Goal: Communication & Community: Answer question/provide support

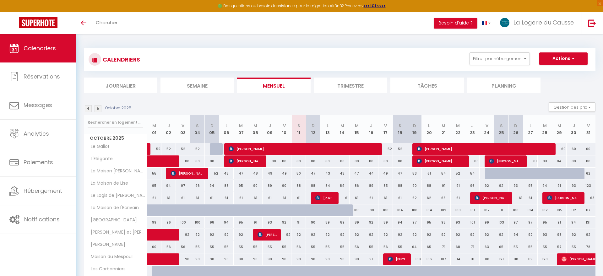
select select
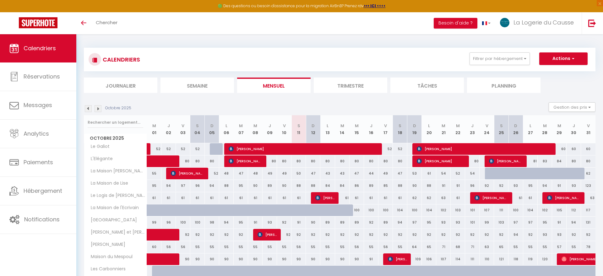
select select
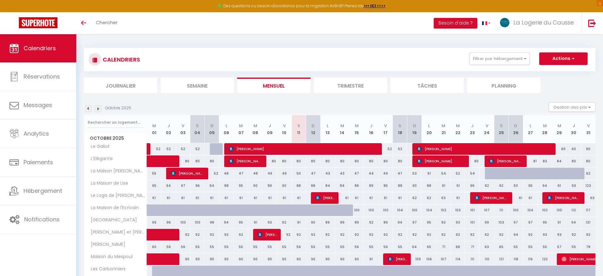
select select
click at [263, 149] on span "[PERSON_NAME]" at bounding box center [302, 149] width 149 height 12
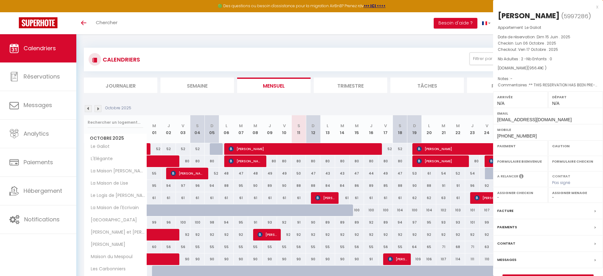
select select "OK"
select select "0"
select select "1"
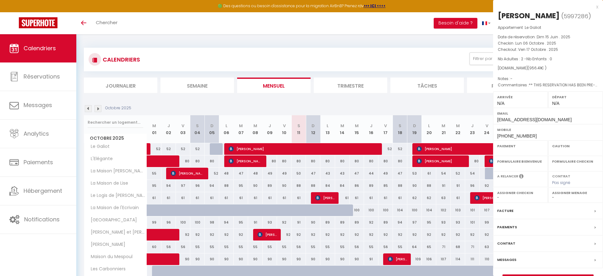
select select
select select "28195"
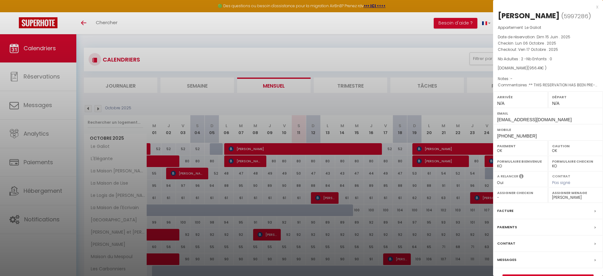
scroll to position [64, 0]
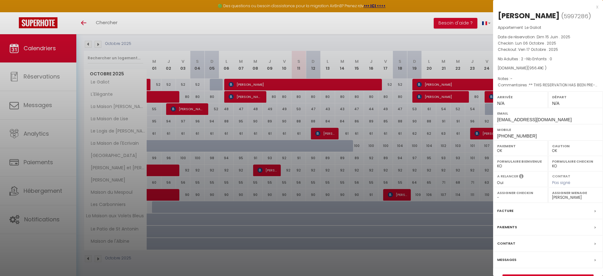
click at [578, 46] on p "Checkin : [DATE] . 2025" at bounding box center [547, 43] width 100 height 6
click at [509, 263] on label "Messages" at bounding box center [506, 259] width 19 height 7
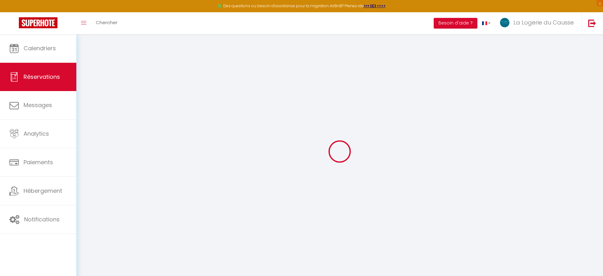
select select
checkbox input "false"
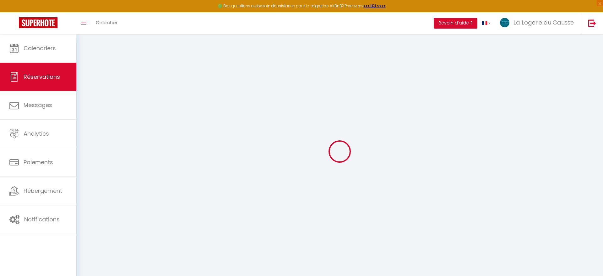
type voyageur0 "** THIS RESERVATION HAS BEEN PRE-PAID ** BOOKING NOTE : Payment charge is EUR 1…"
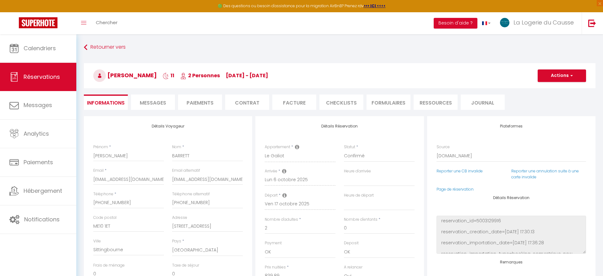
type input "69"
type input "47.52"
select select
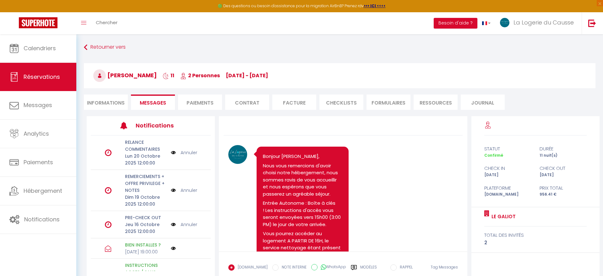
select select
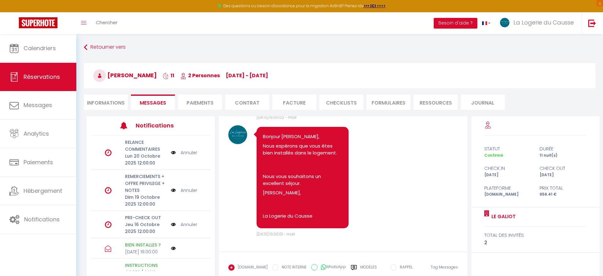
select select
click at [97, 105] on li "Informations" at bounding box center [106, 101] width 44 height 15
select select
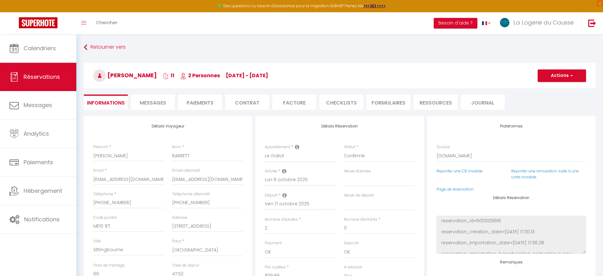
click at [146, 104] on span "Messages" at bounding box center [153, 102] width 26 height 7
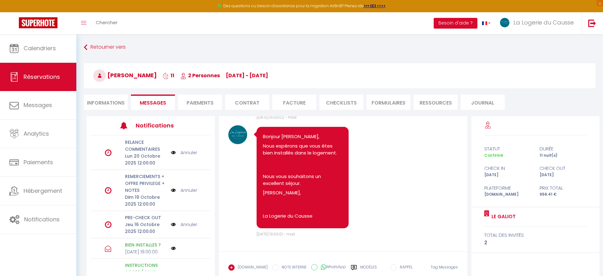
scroll to position [39, 0]
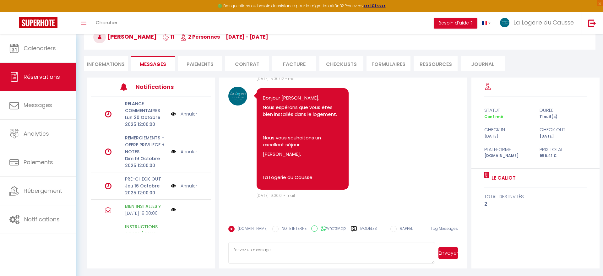
click at [265, 249] on textarea at bounding box center [331, 253] width 206 height 22
paste textarea "Vous devez retirer la pile 🔋 du boîtier. Soit vous pouvez vous aider d'une chai…"
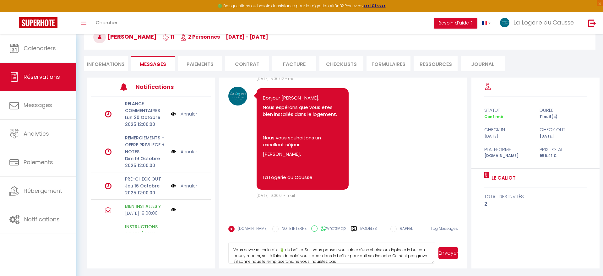
scroll to position [1, 0]
type textarea "Vous devez retirer la pile 🔋 du boîtier. Soit vous pouvez vous aider d'une chai…"
click at [452, 253] on button "Envoyer" at bounding box center [447, 253] width 19 height 12
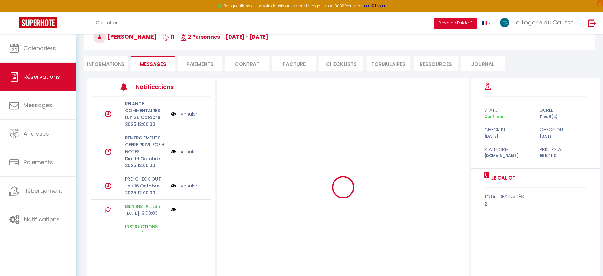
scroll to position [783, 0]
